Goal: Task Accomplishment & Management: Manage account settings

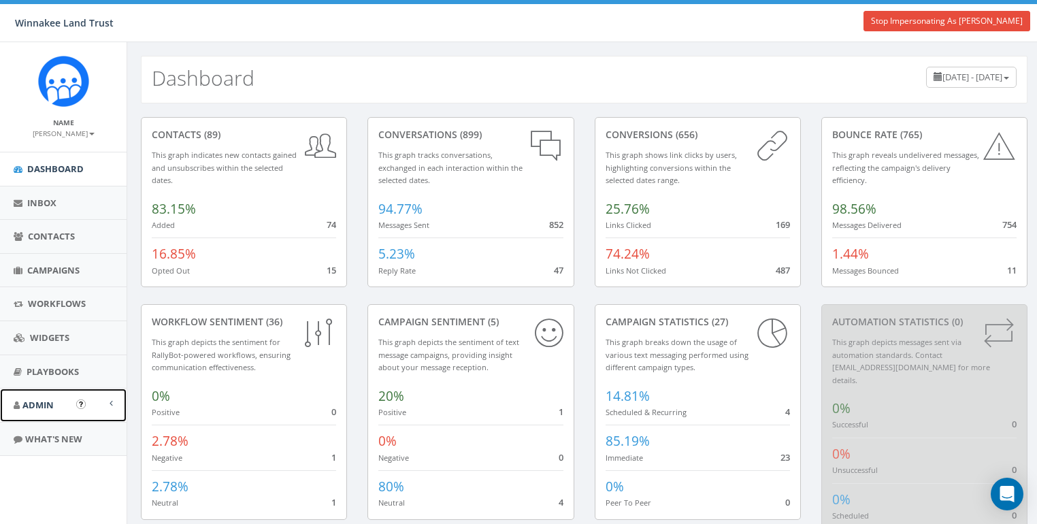
drag, startPoint x: 12, startPoint y: 401, endPoint x: 52, endPoint y: 408, distance: 40.7
click at [12, 402] on link "Admin" at bounding box center [63, 404] width 127 height 33
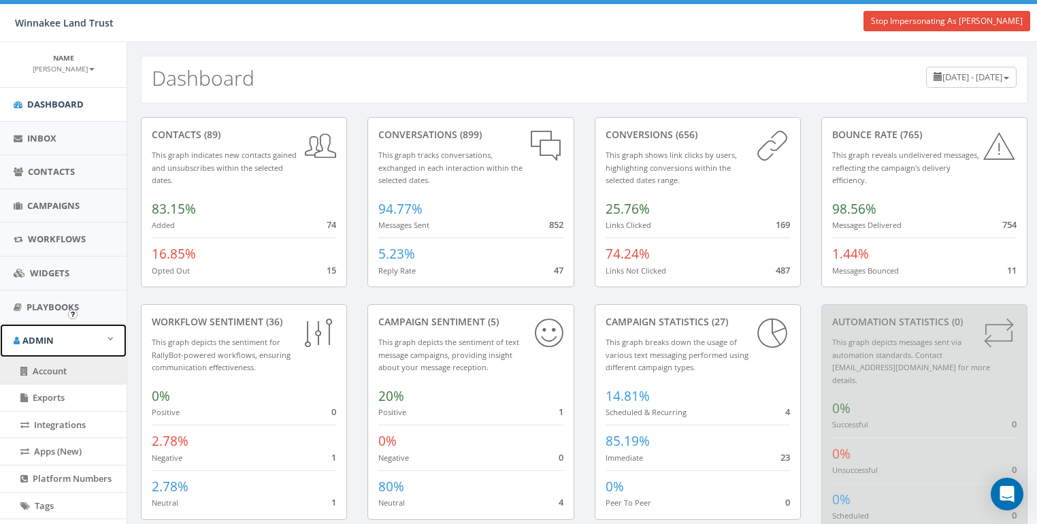
scroll to position [129, 0]
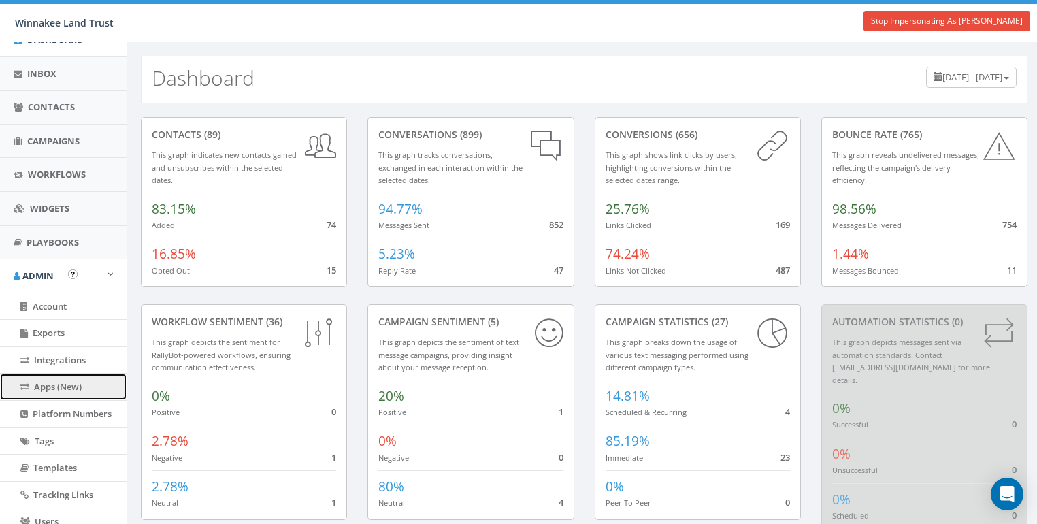
click at [48, 381] on span "Apps (New)" at bounding box center [58, 386] width 48 height 12
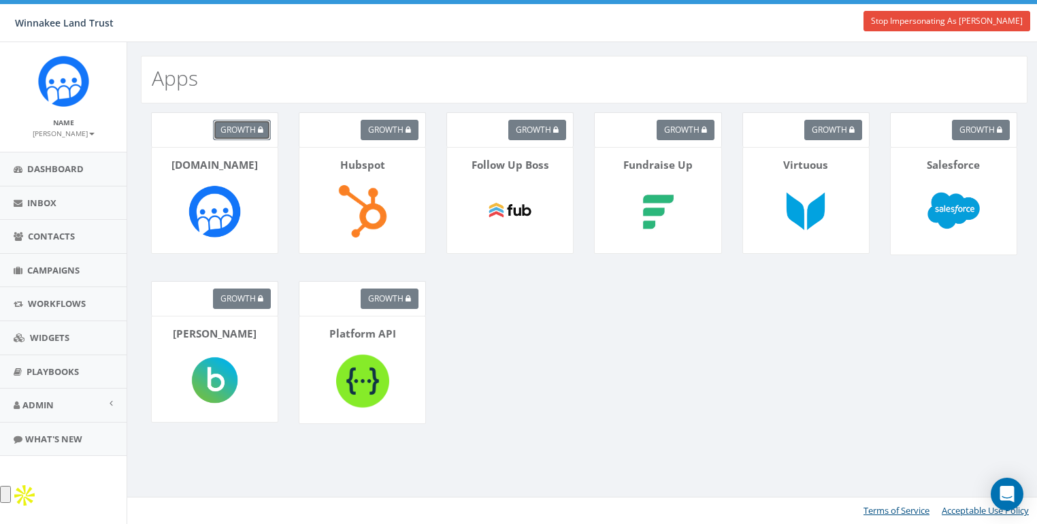
click at [248, 133] on span "growth" at bounding box center [237, 130] width 35 height 12
click at [226, 161] on p "Rally.so" at bounding box center [214, 165] width 105 height 15
click at [71, 133] on small "[PERSON_NAME]" at bounding box center [64, 134] width 62 height 10
click at [43, 400] on span "Admin" at bounding box center [37, 405] width 31 height 12
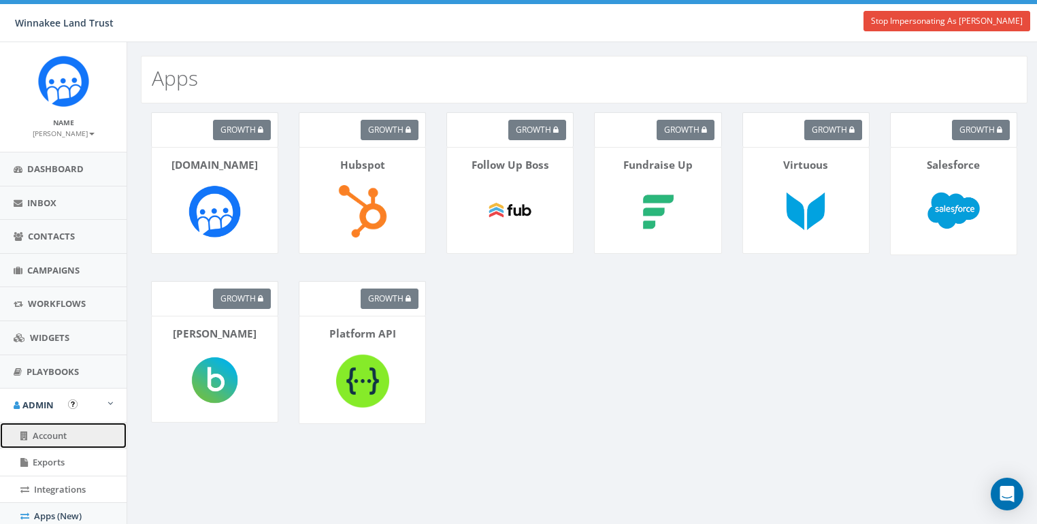
click at [50, 435] on span "Account" at bounding box center [50, 435] width 34 height 12
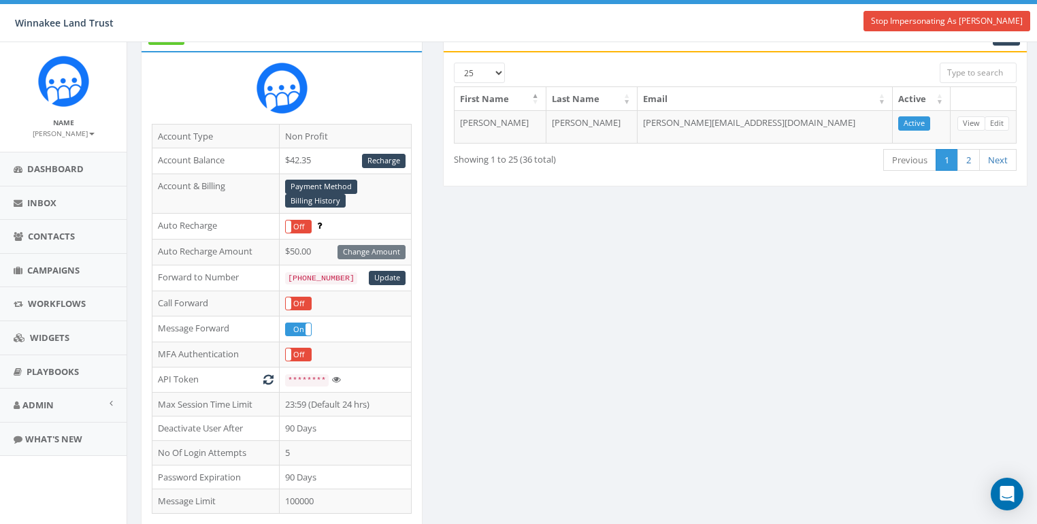
scroll to position [303, 0]
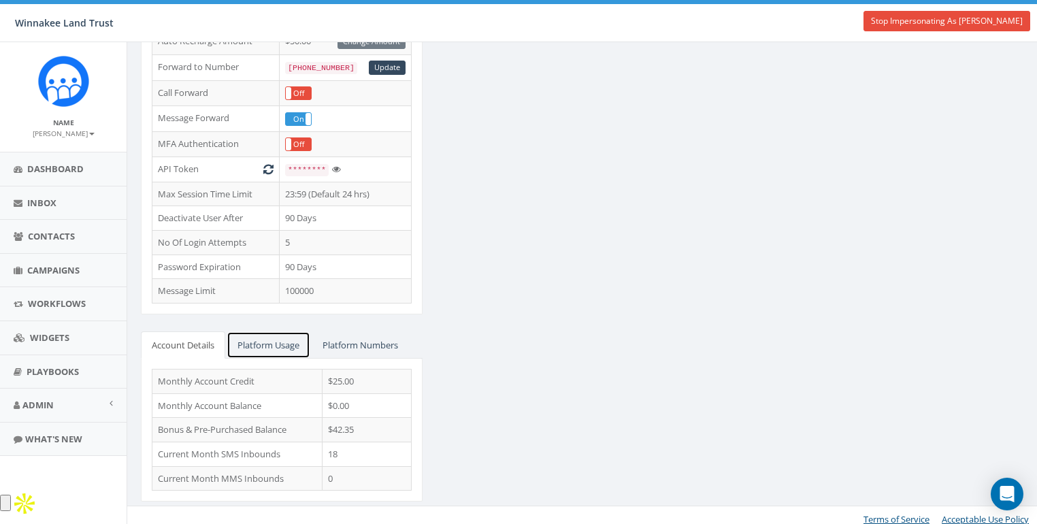
click at [262, 331] on link "Platform Usage" at bounding box center [269, 345] width 84 height 28
click at [178, 341] on link "Account Details" at bounding box center [183, 345] width 84 height 28
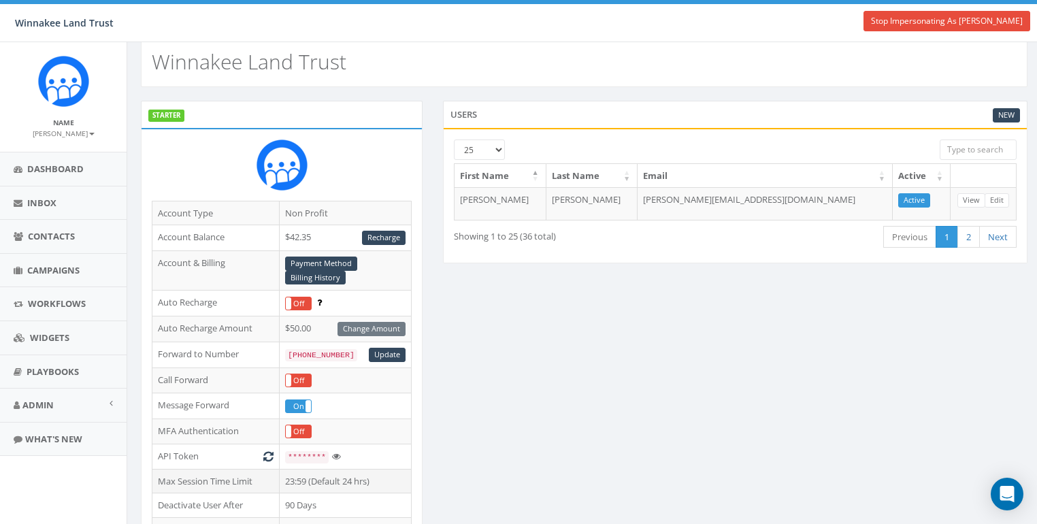
scroll to position [0, 0]
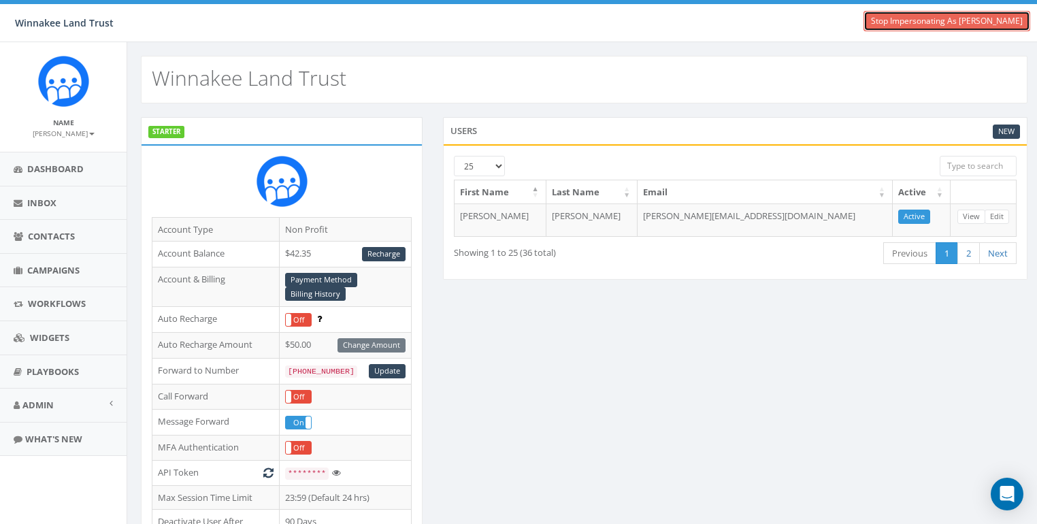
click at [936, 26] on link "Stop Impersonating As [PERSON_NAME]" at bounding box center [946, 21] width 167 height 20
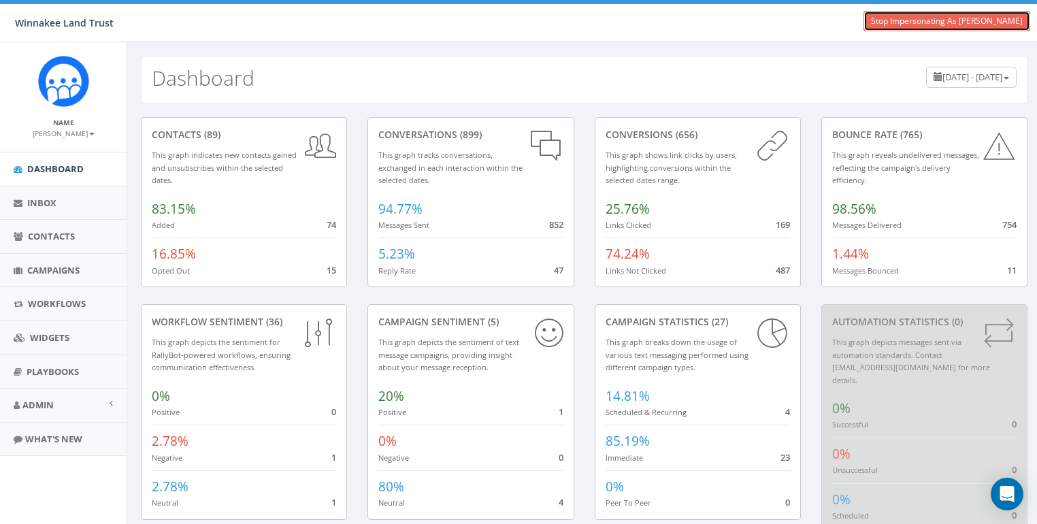
click at [948, 16] on link "Stop Impersonating As [PERSON_NAME]" at bounding box center [946, 21] width 167 height 20
